Goal: Information Seeking & Learning: Learn about a topic

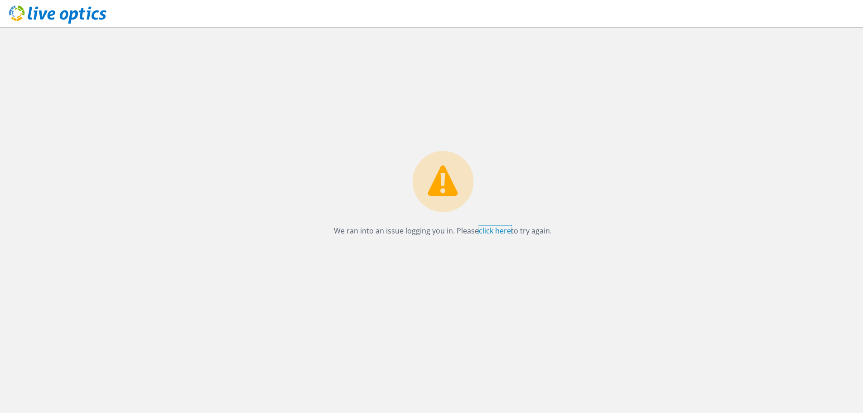
drag, startPoint x: 493, startPoint y: 228, endPoint x: 497, endPoint y: 224, distance: 5.8
click at [493, 228] on link "click here" at bounding box center [495, 231] width 32 height 10
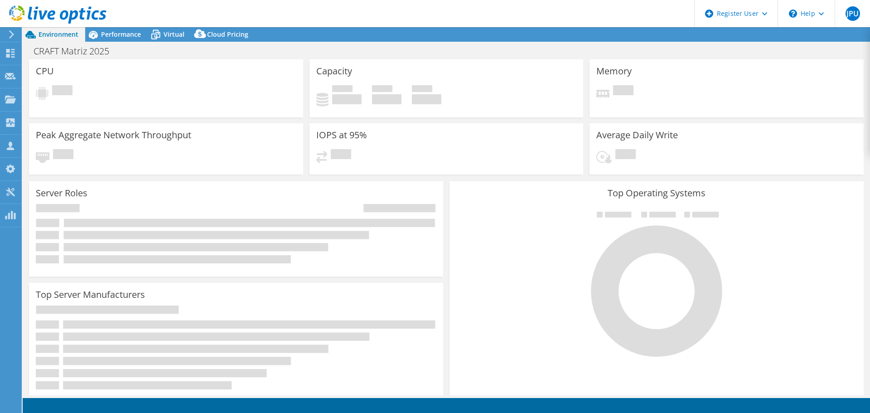
select select "SouthAmerica"
select select "BRL"
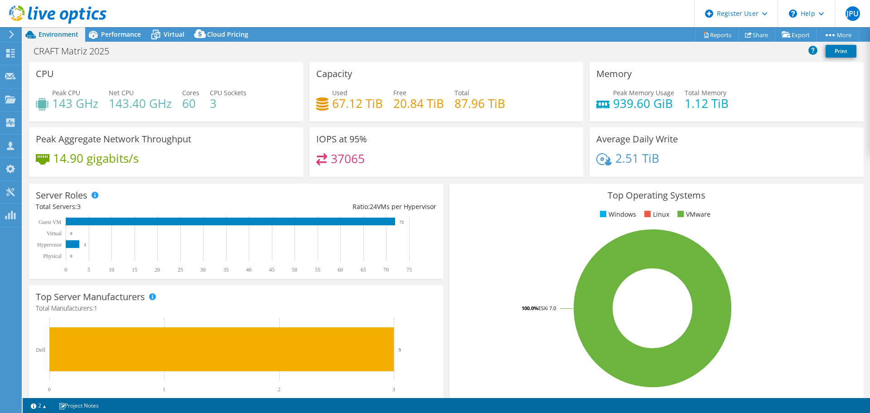
click at [602, 12] on header "JPU Dell User [PERSON_NAME] Paulo Ullmann [EMAIL_ADDRESS][PERSON_NAME][DOMAIN_N…" at bounding box center [435, 13] width 870 height 27
click at [129, 34] on span "Performance" at bounding box center [121, 34] width 40 height 9
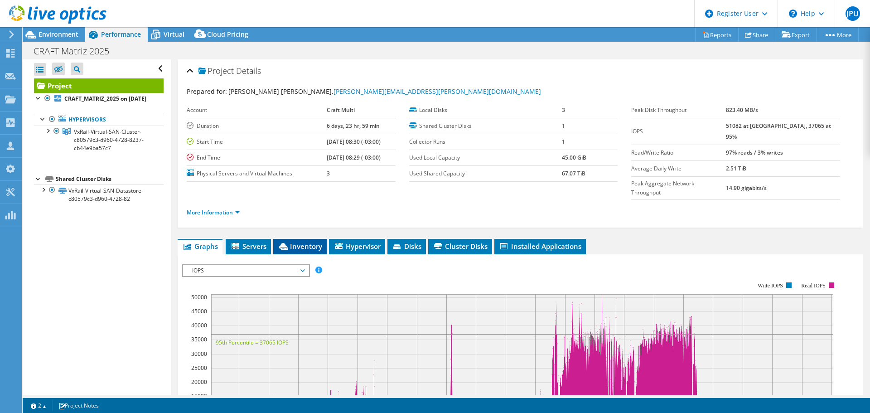
click at [309, 241] on span "Inventory" at bounding box center [300, 245] width 44 height 9
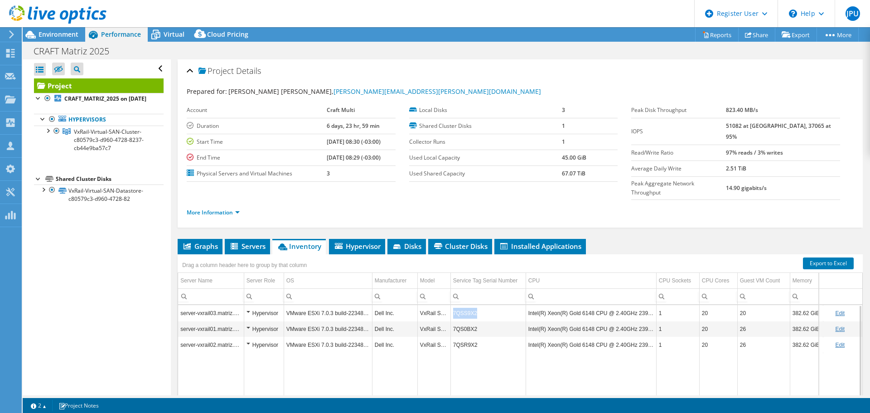
drag, startPoint x: 481, startPoint y: 295, endPoint x: 454, endPoint y: 296, distance: 27.2
click at [454, 305] on td "7QSS9X2" at bounding box center [487, 313] width 75 height 16
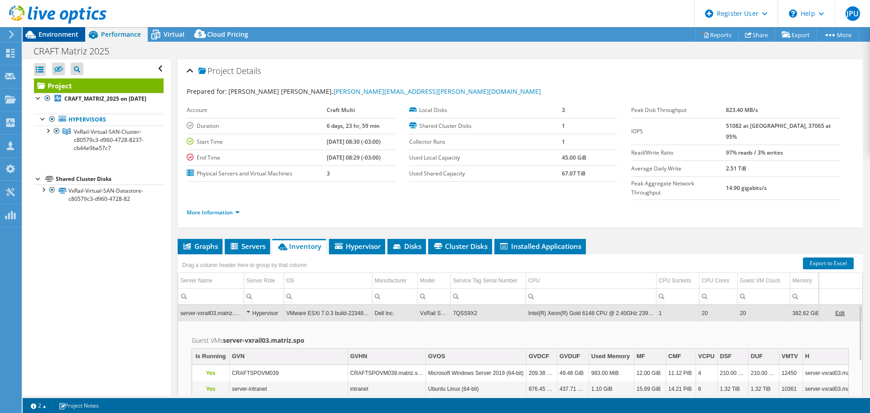
click at [71, 32] on span "Environment" at bounding box center [59, 34] width 40 height 9
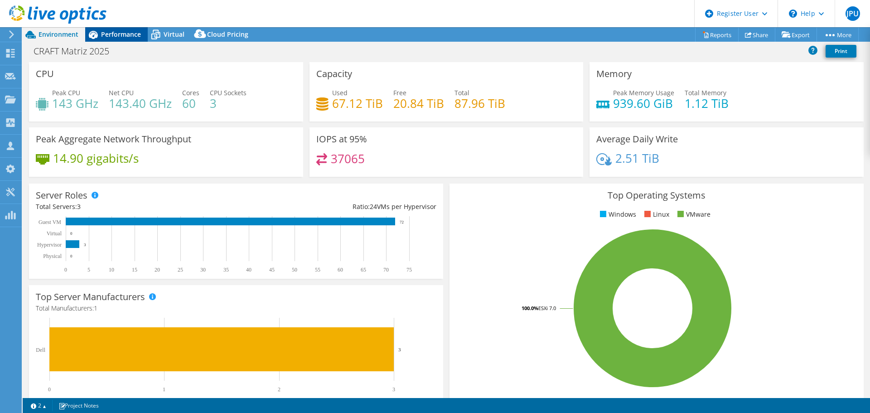
click at [128, 35] on span "Performance" at bounding box center [121, 34] width 40 height 9
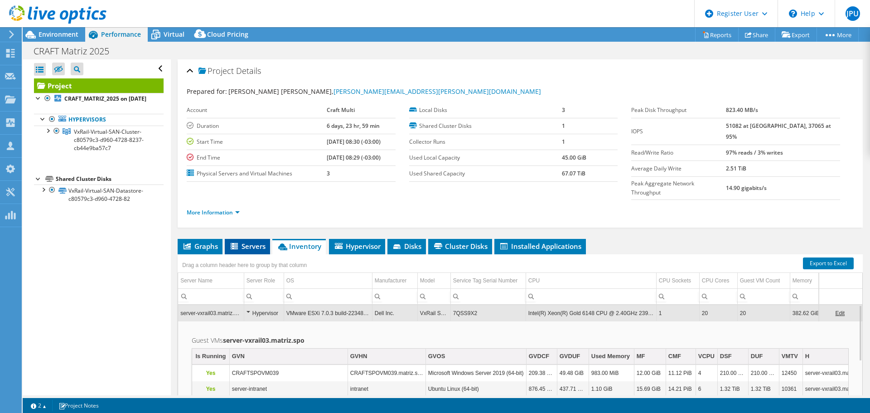
click at [235, 243] on icon at bounding box center [234, 246] width 7 height 6
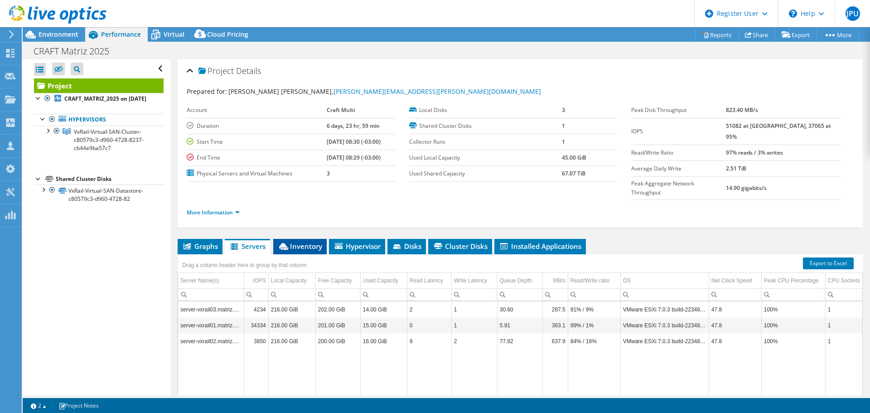
click at [306, 241] on span "Inventory" at bounding box center [300, 245] width 44 height 9
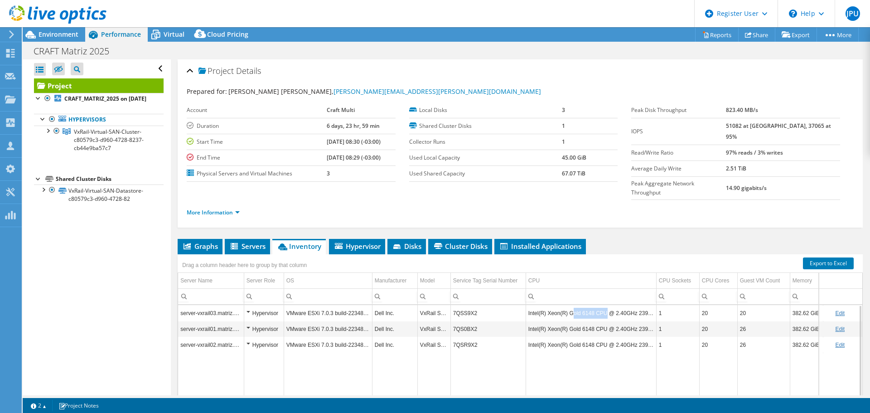
drag, startPoint x: 569, startPoint y: 294, endPoint x: 603, endPoint y: 294, distance: 33.5
click at [603, 305] on td "Intel(R) Xeon(R) Gold 6148 CPU @ 2.40GHz 239 GHz" at bounding box center [590, 313] width 130 height 16
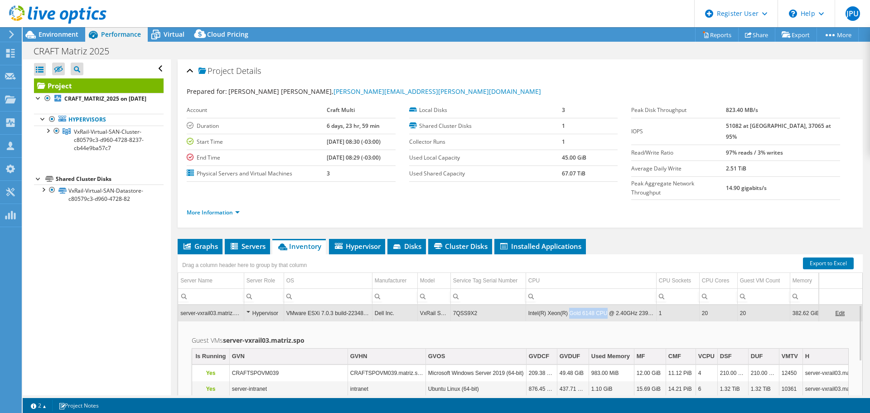
copy td "Gold 6148 CPU"
drag, startPoint x: 567, startPoint y: 296, endPoint x: 603, endPoint y: 296, distance: 35.8
click at [603, 305] on td "Intel(R) Xeon(R) Gold 6148 CPU @ 2.40GHz 239 GHz" at bounding box center [590, 313] width 130 height 16
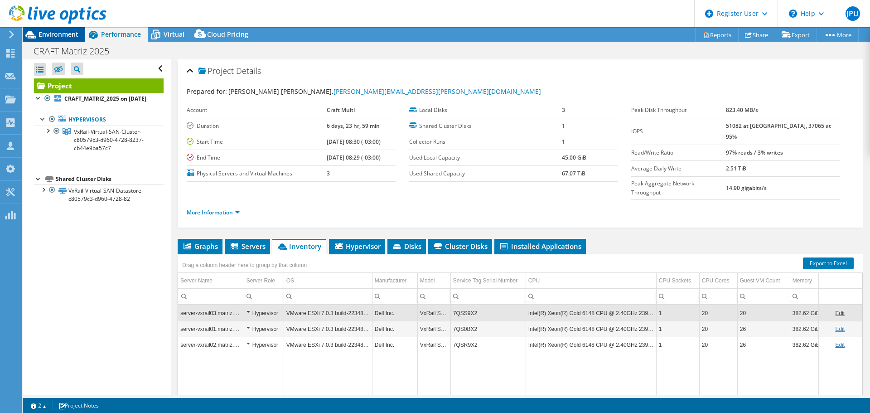
click at [47, 31] on span "Environment" at bounding box center [59, 34] width 40 height 9
